Goal: Information Seeking & Learning: Understand process/instructions

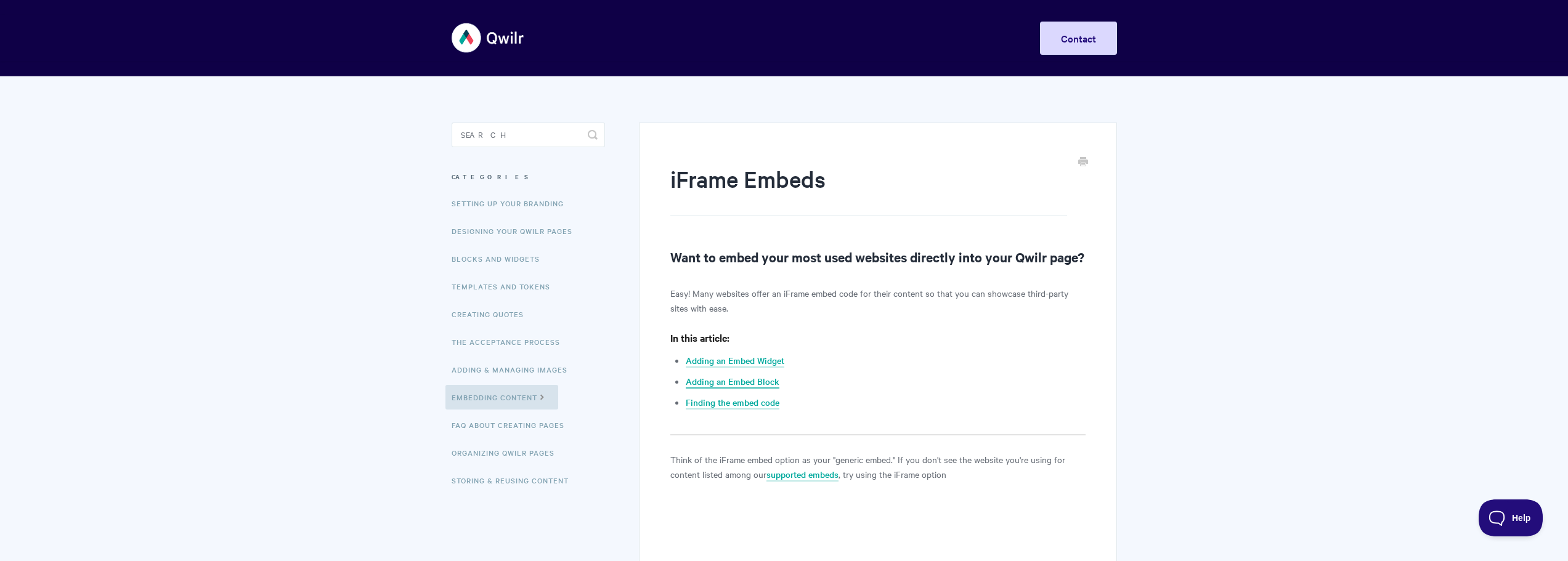
click at [767, 389] on link "Adding an Embed Block" at bounding box center [732, 382] width 93 height 14
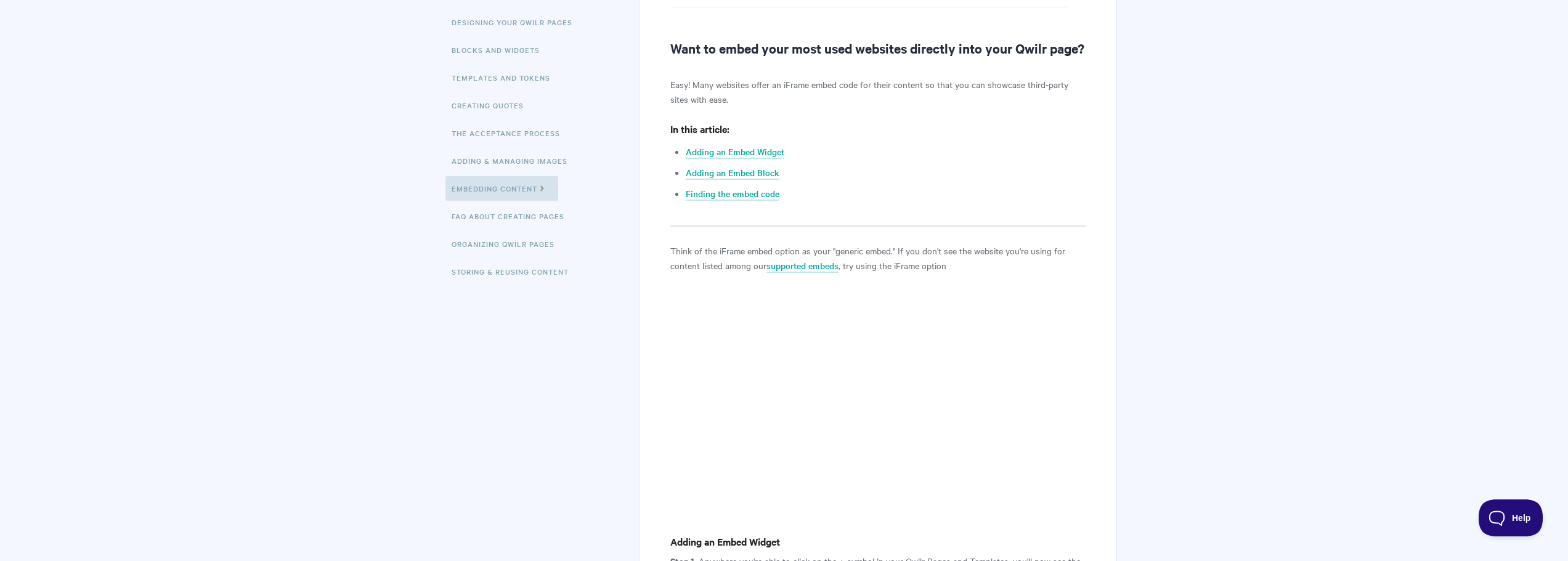
scroll to position [46, 0]
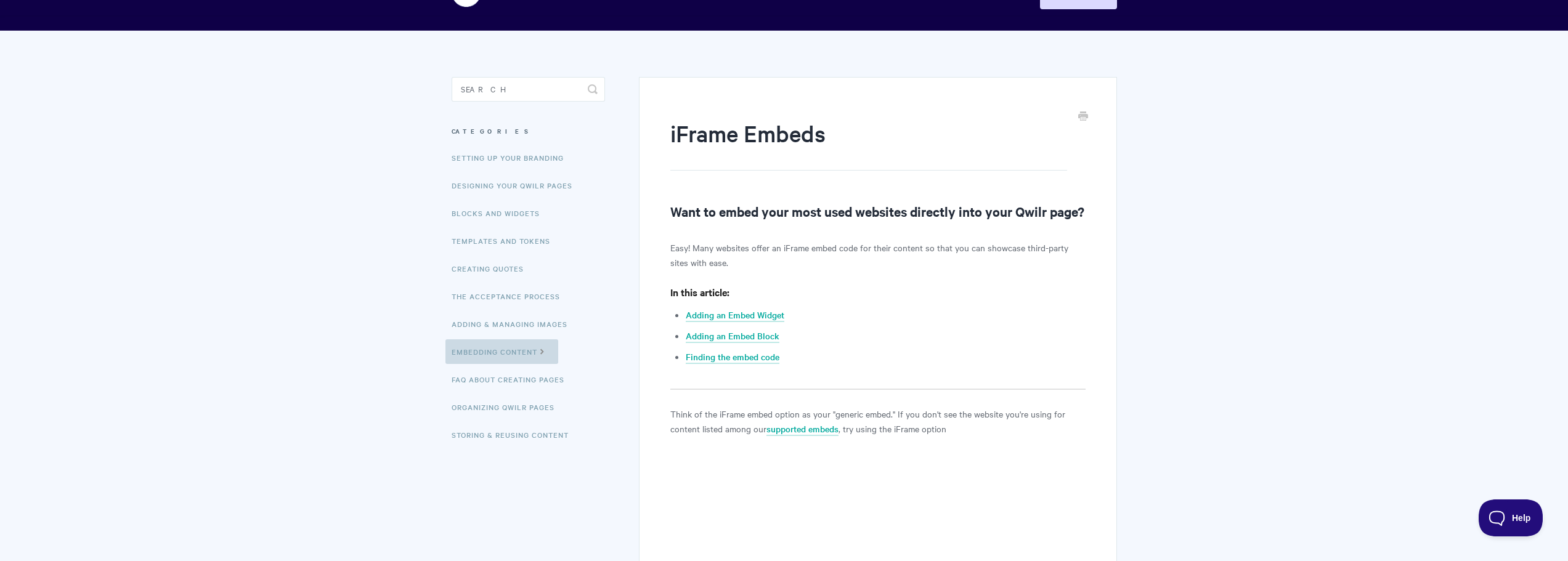
click at [526, 357] on link "Embedding Content" at bounding box center [501, 352] width 113 height 25
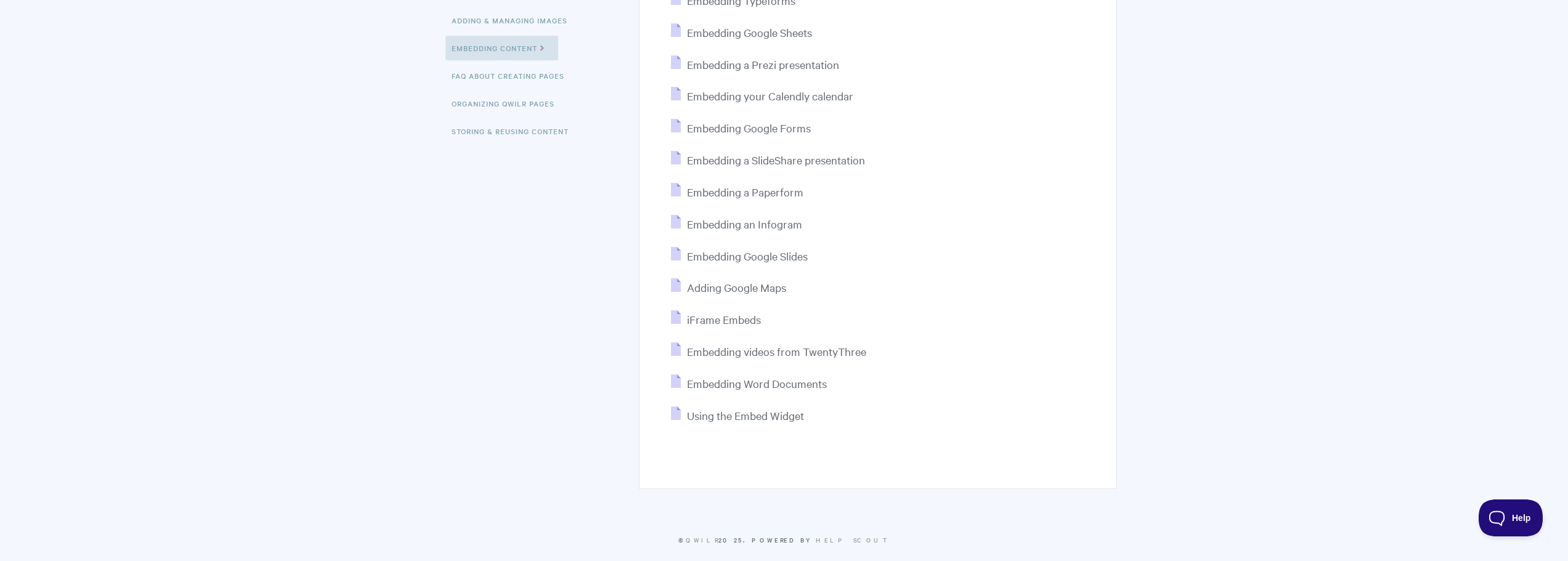
scroll to position [365, 0]
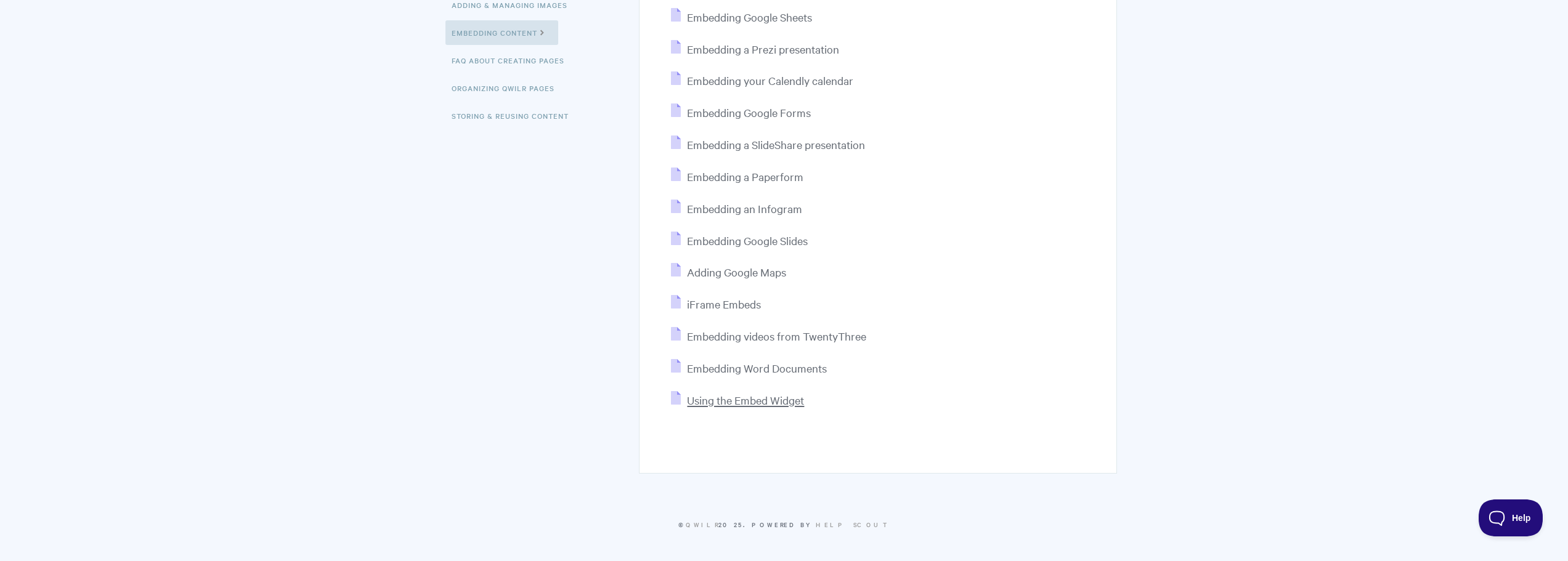
click at [778, 398] on span "Using the Embed Widget" at bounding box center [745, 399] width 117 height 14
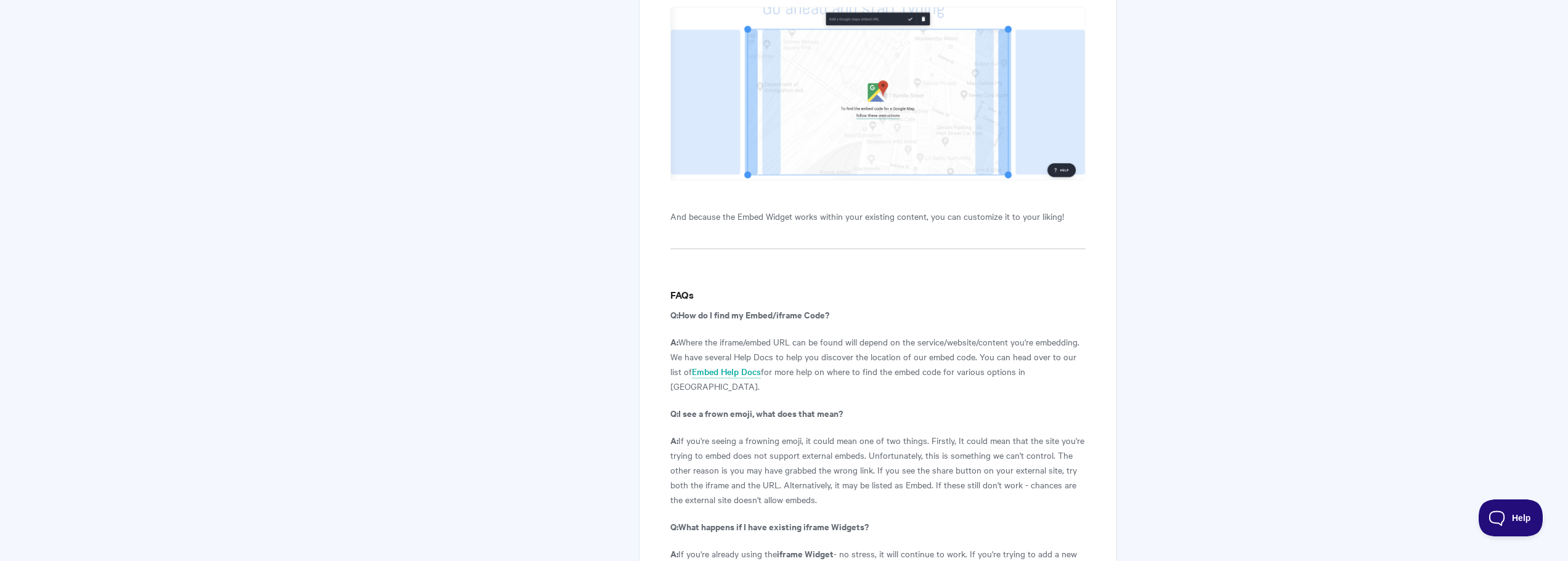
scroll to position [2032, 0]
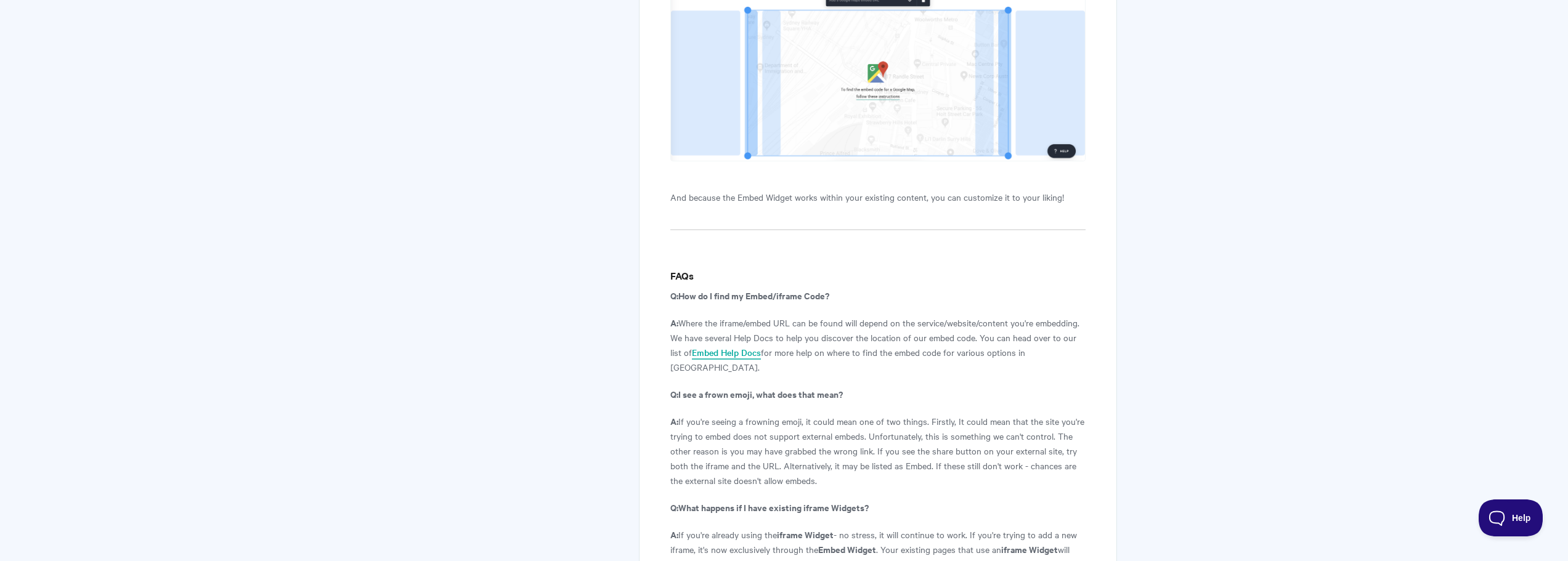
click at [727, 357] on link "Embed Help Docs" at bounding box center [726, 353] width 69 height 14
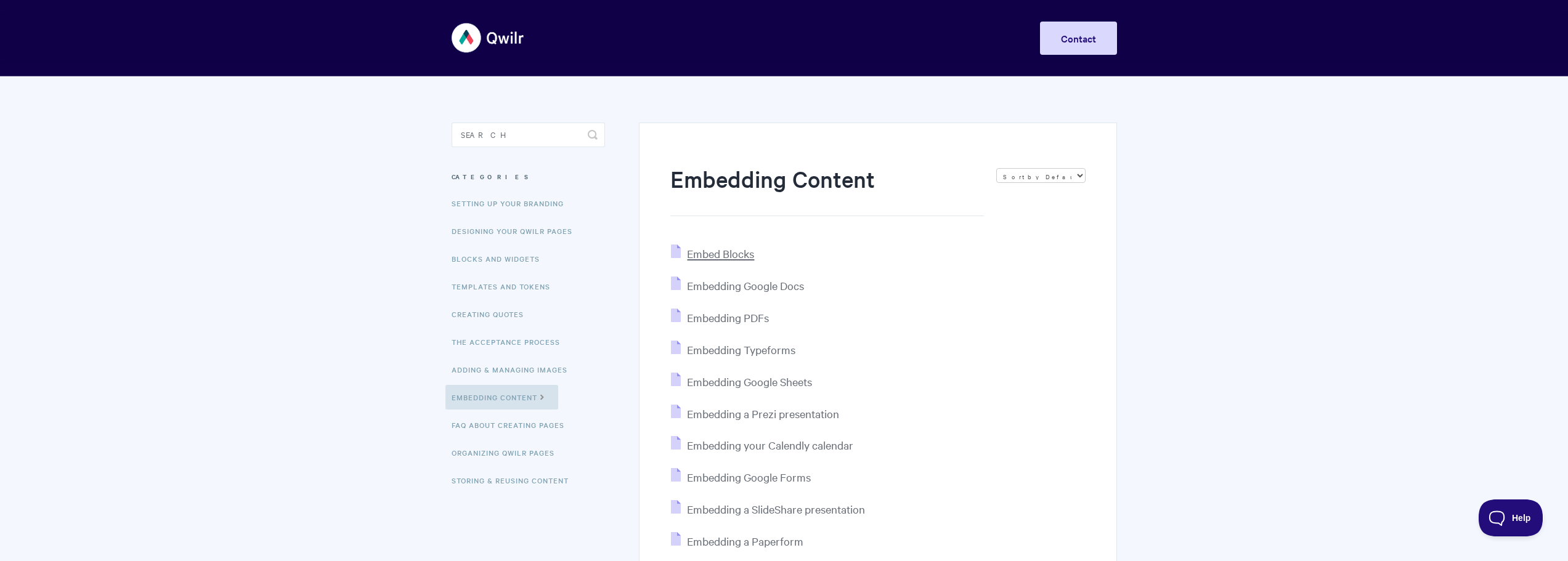
click at [702, 258] on span "Embed Blocks" at bounding box center [720, 253] width 67 height 14
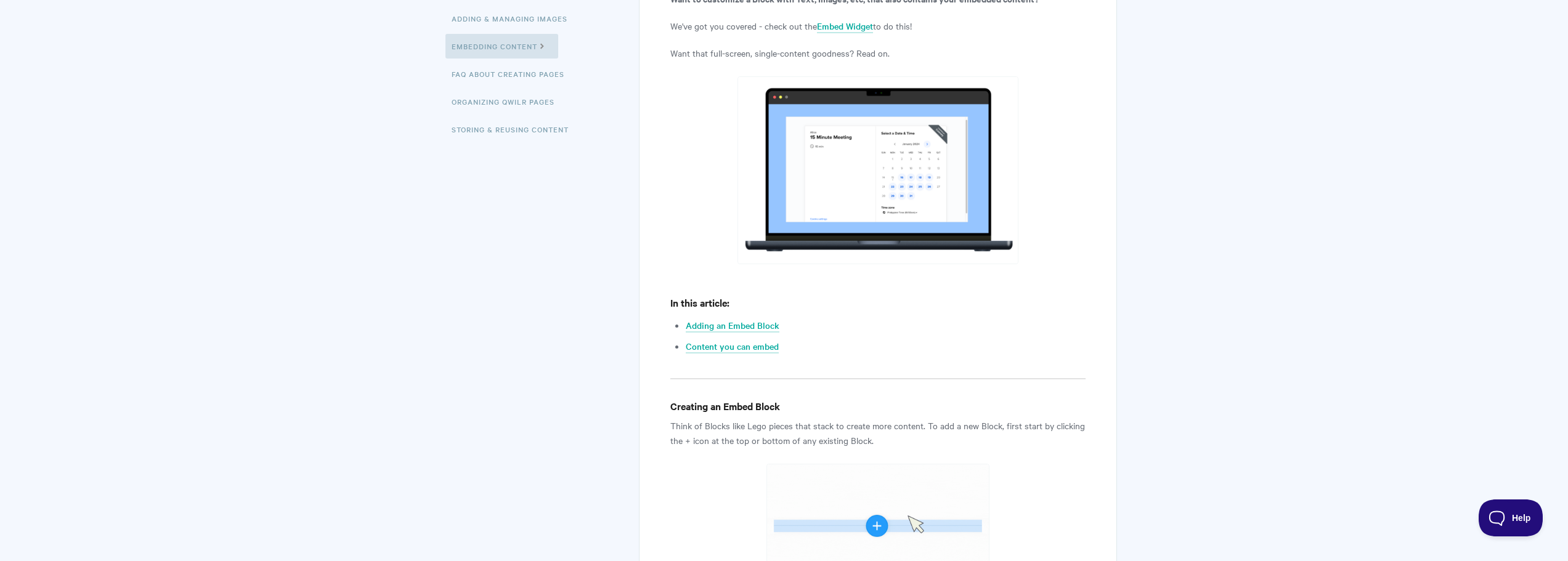
scroll to position [369, 0]
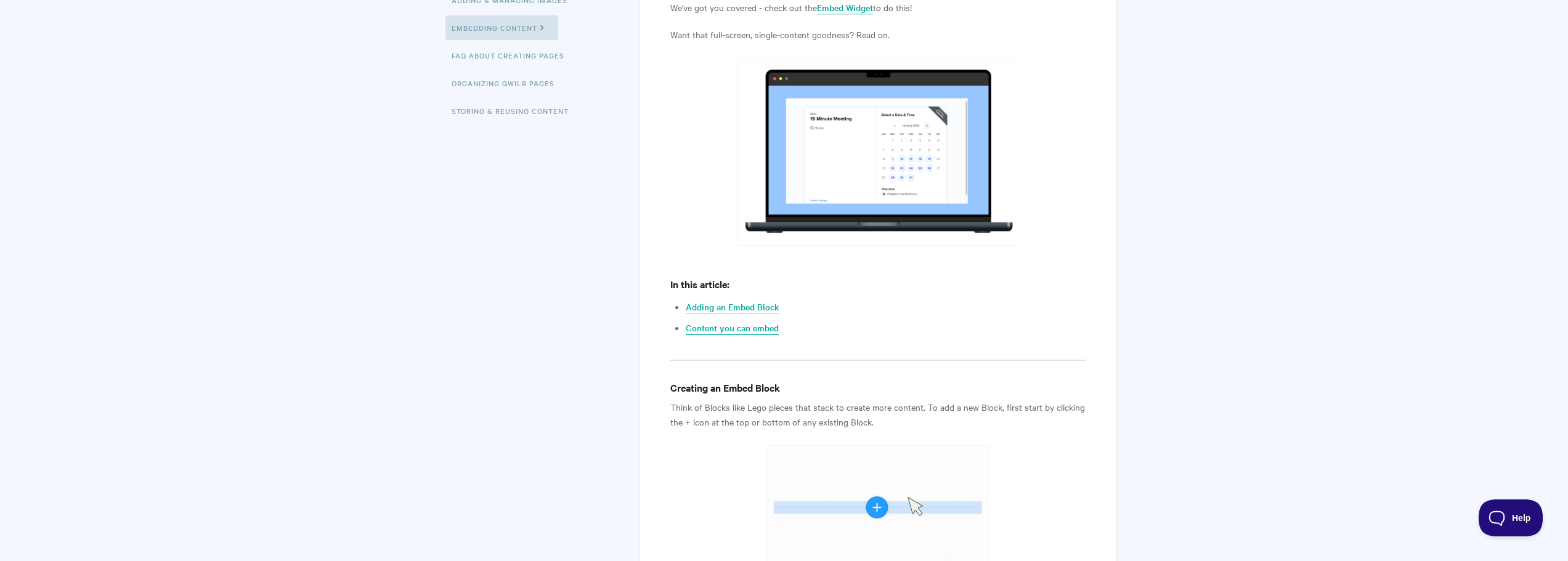
click at [767, 325] on link "Content you can embed" at bounding box center [732, 328] width 93 height 14
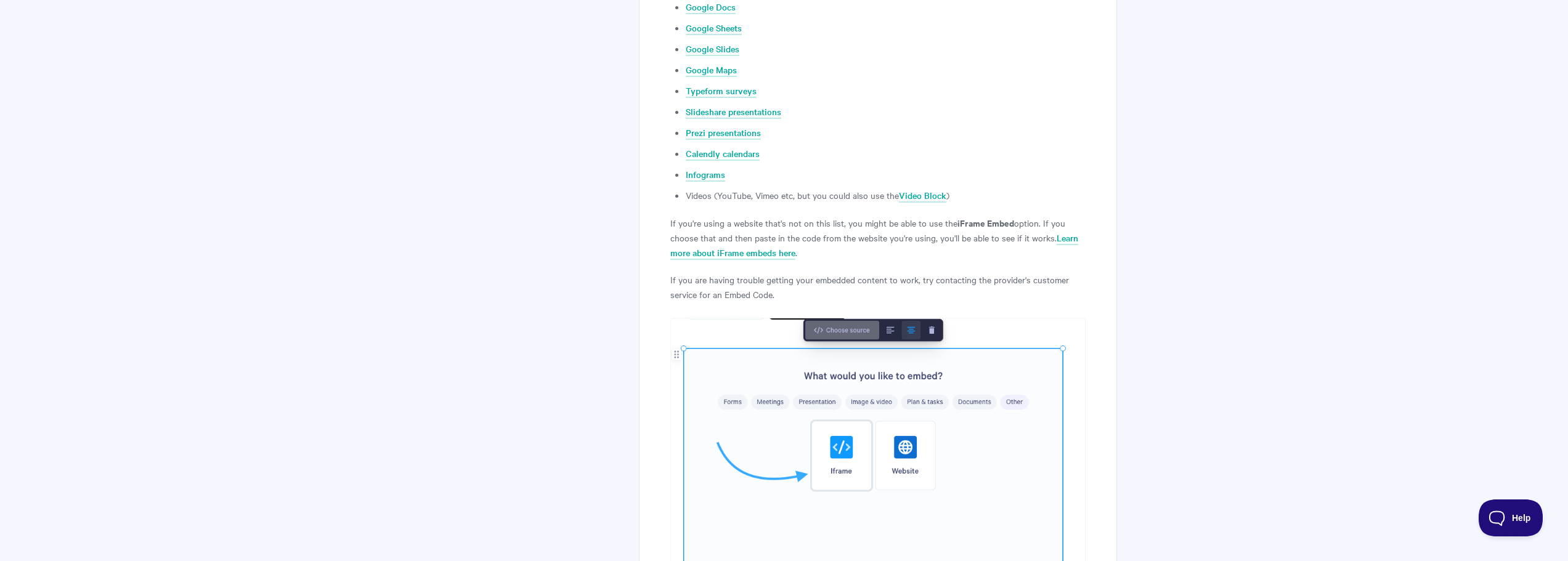
scroll to position [2855, 0]
